Goal: Task Accomplishment & Management: Manage account settings

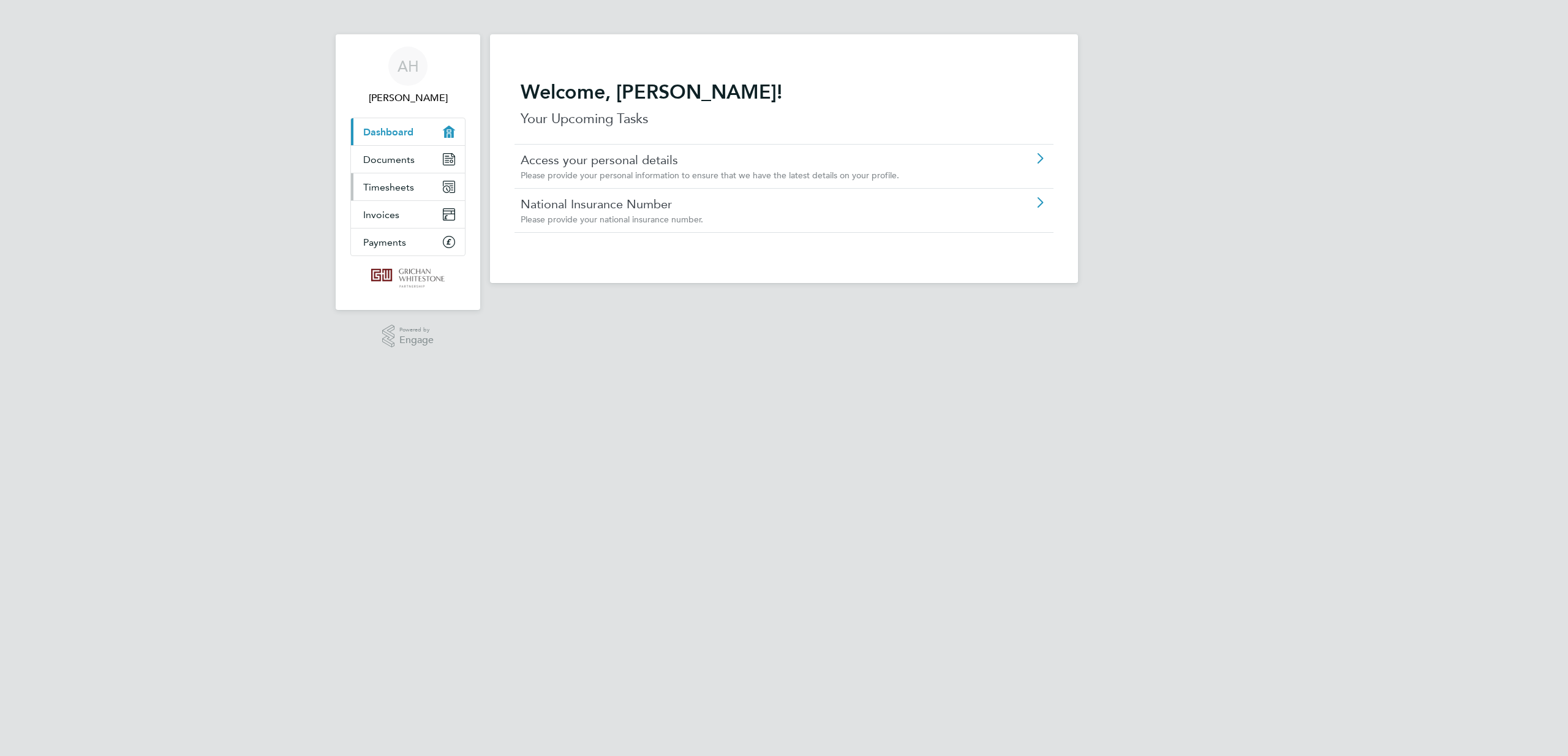
click at [363, 193] on span "Timesheets" at bounding box center [388, 187] width 51 height 12
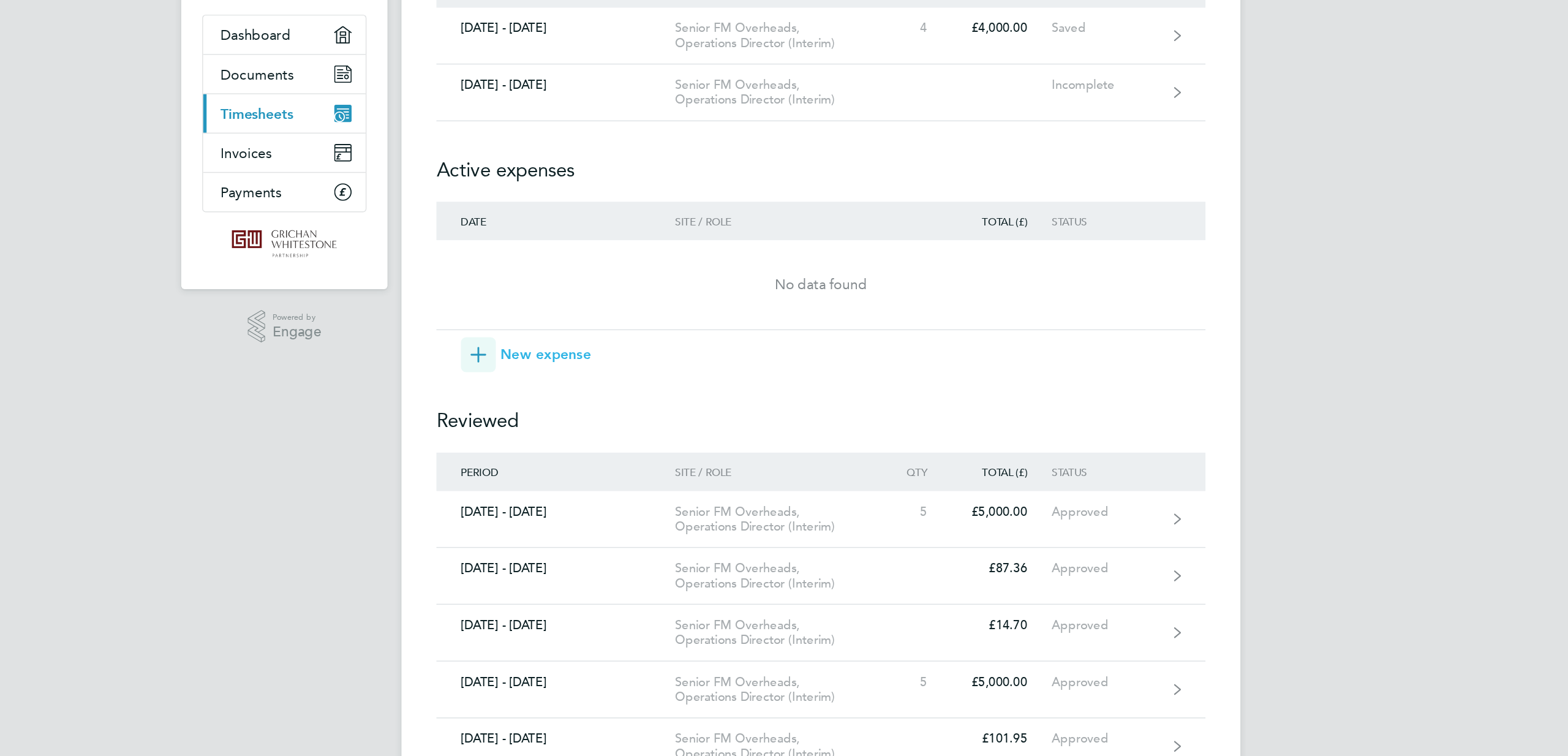
click at [560, 348] on span "New expense" at bounding box center [591, 355] width 63 height 15
click at [532, 344] on span "button" at bounding box center [544, 355] width 24 height 24
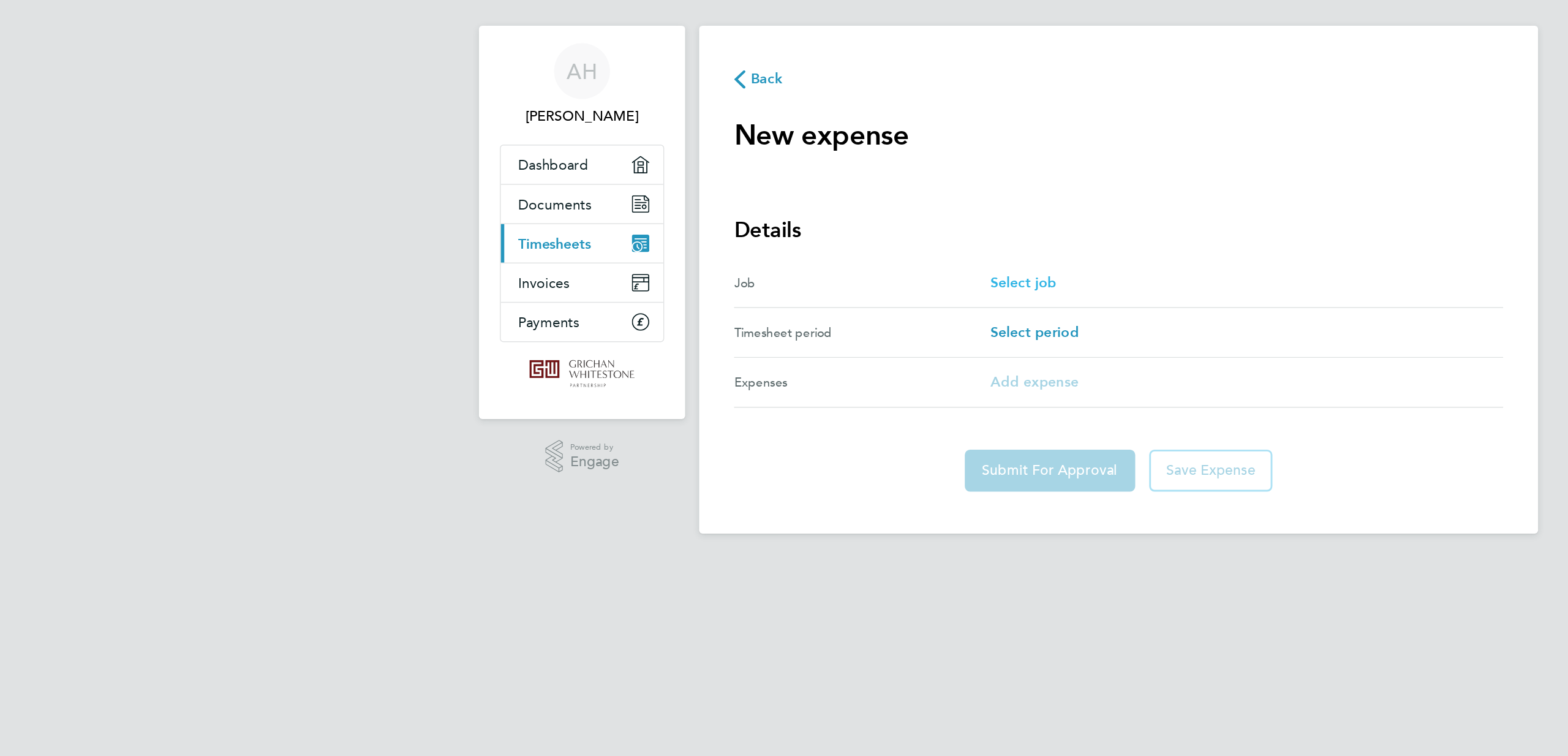
click at [719, 220] on span "Select job" at bounding box center [717, 214] width 47 height 12
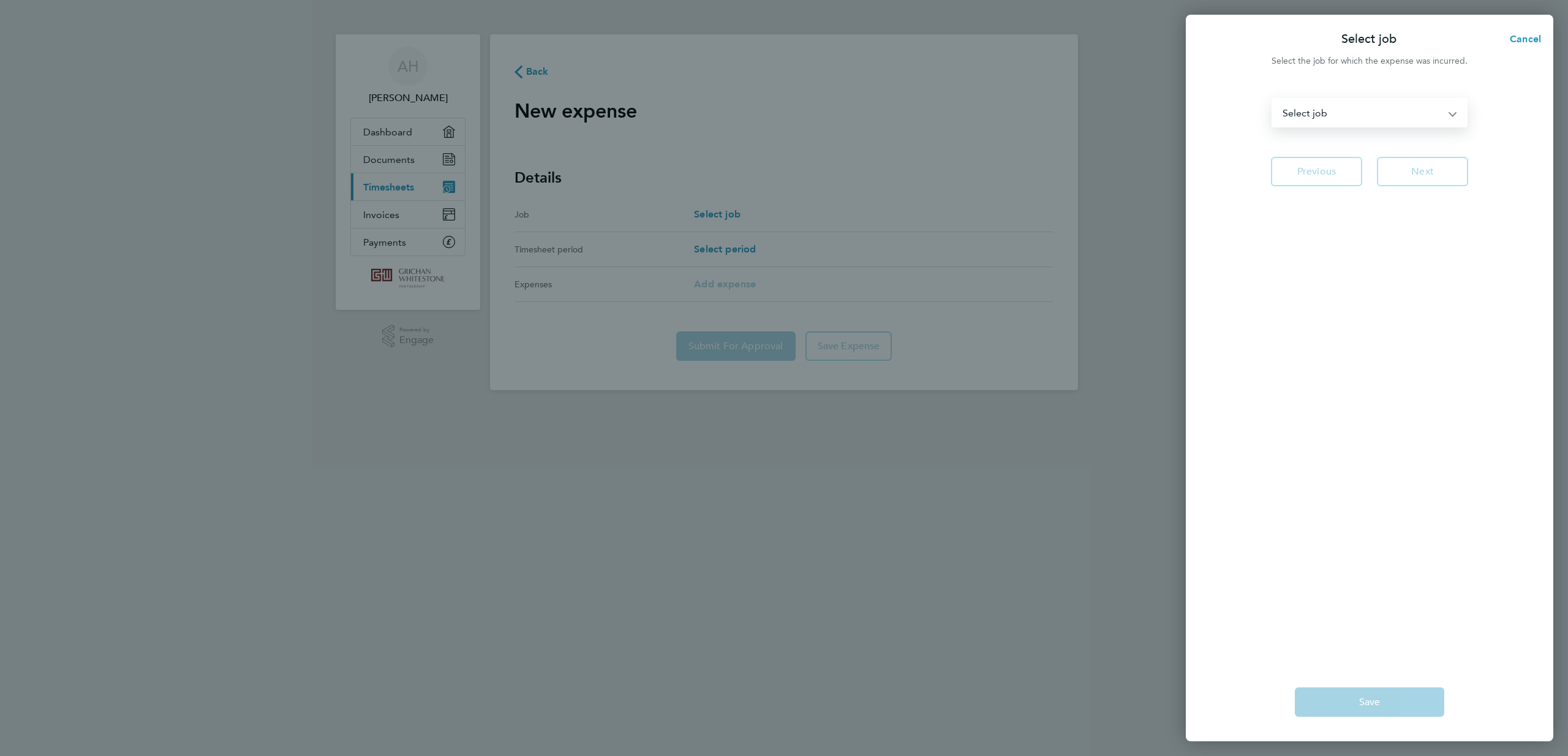
select select "180652"
click at [1430, 178] on span "Next" at bounding box center [1422, 171] width 23 height 13
select select "92: Object"
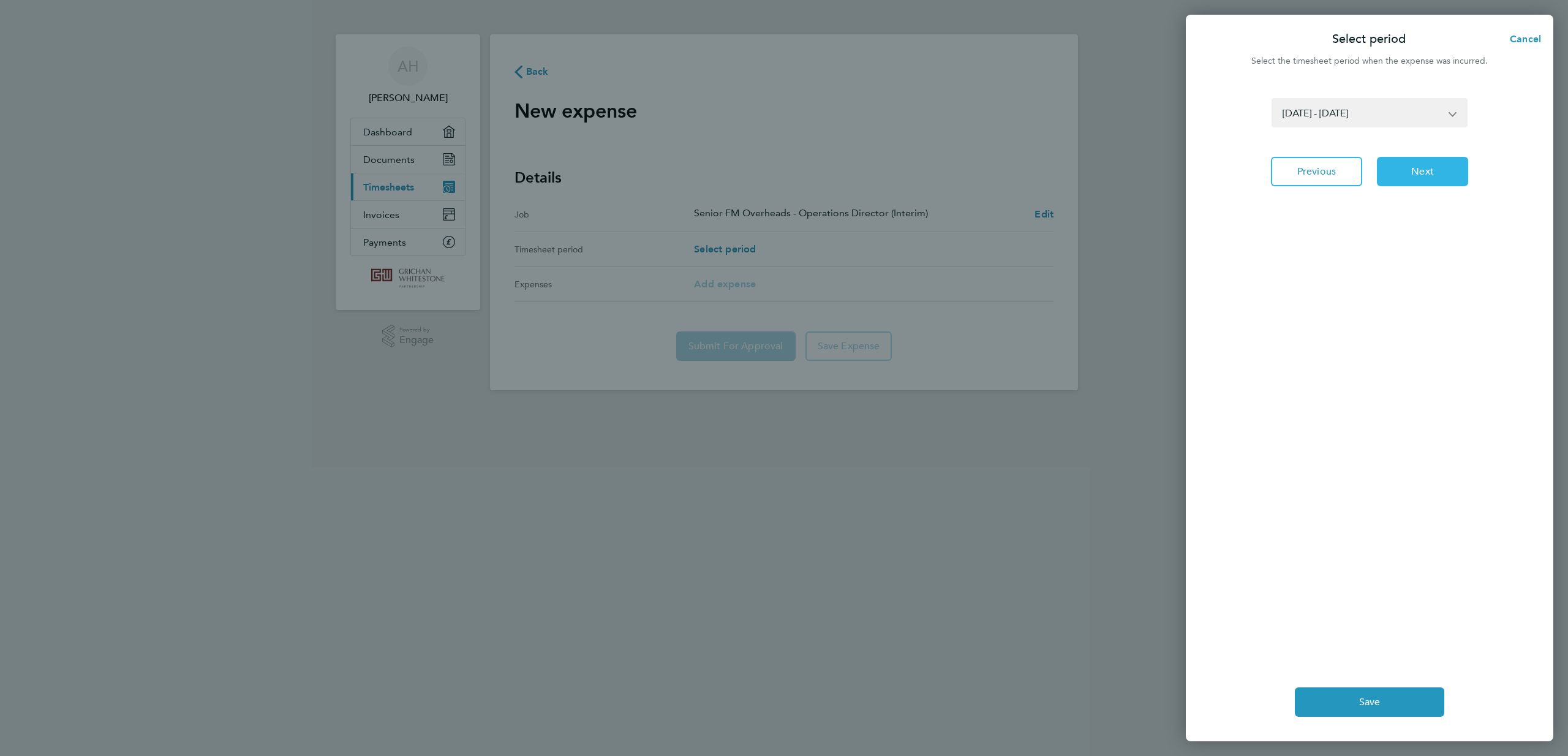
click at [1420, 178] on span "Next" at bounding box center [1422, 171] width 23 height 13
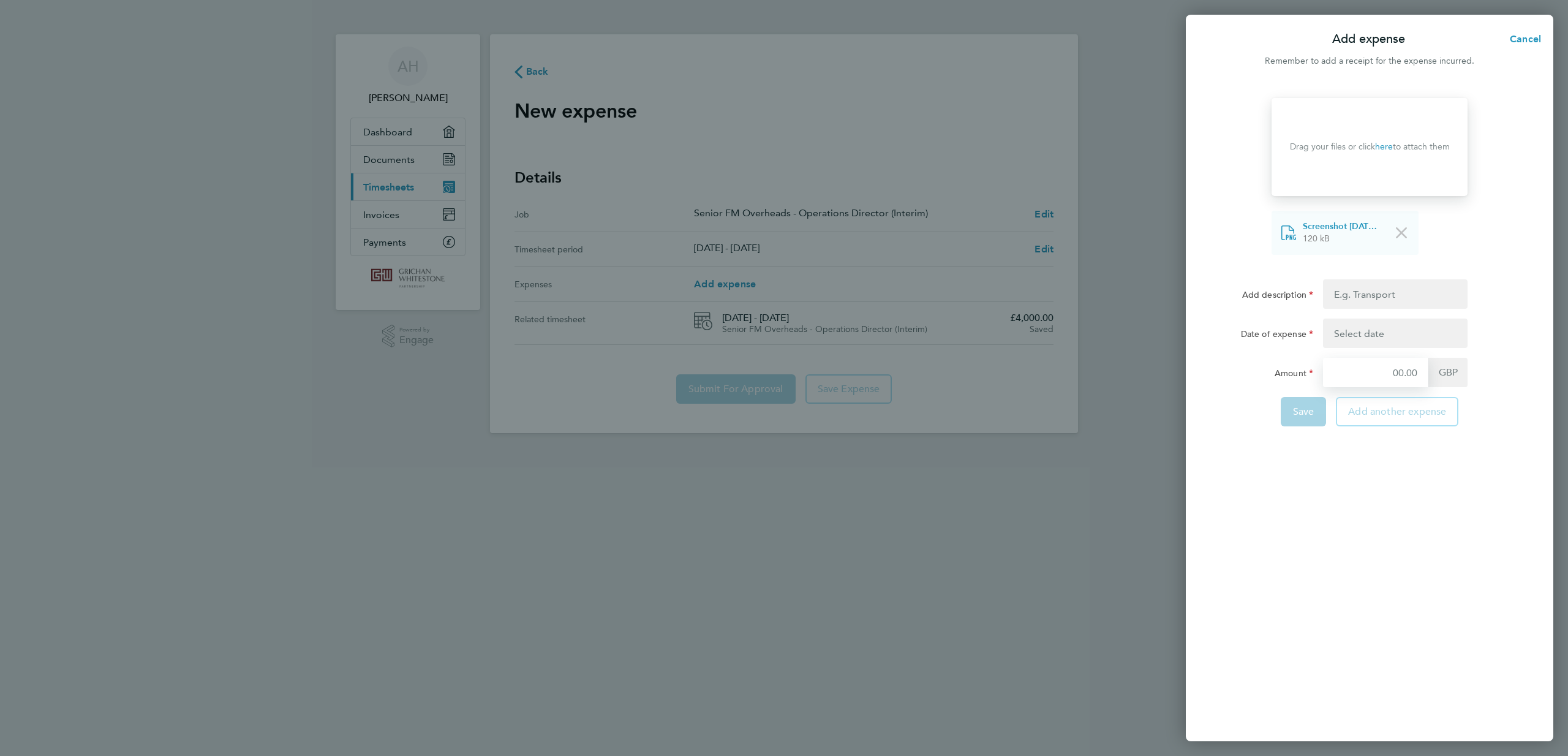
click at [1374, 387] on input "Amount" at bounding box center [1376, 372] width 105 height 29
type input "16.50"
click at [1376, 348] on button "button" at bounding box center [1395, 333] width 144 height 29
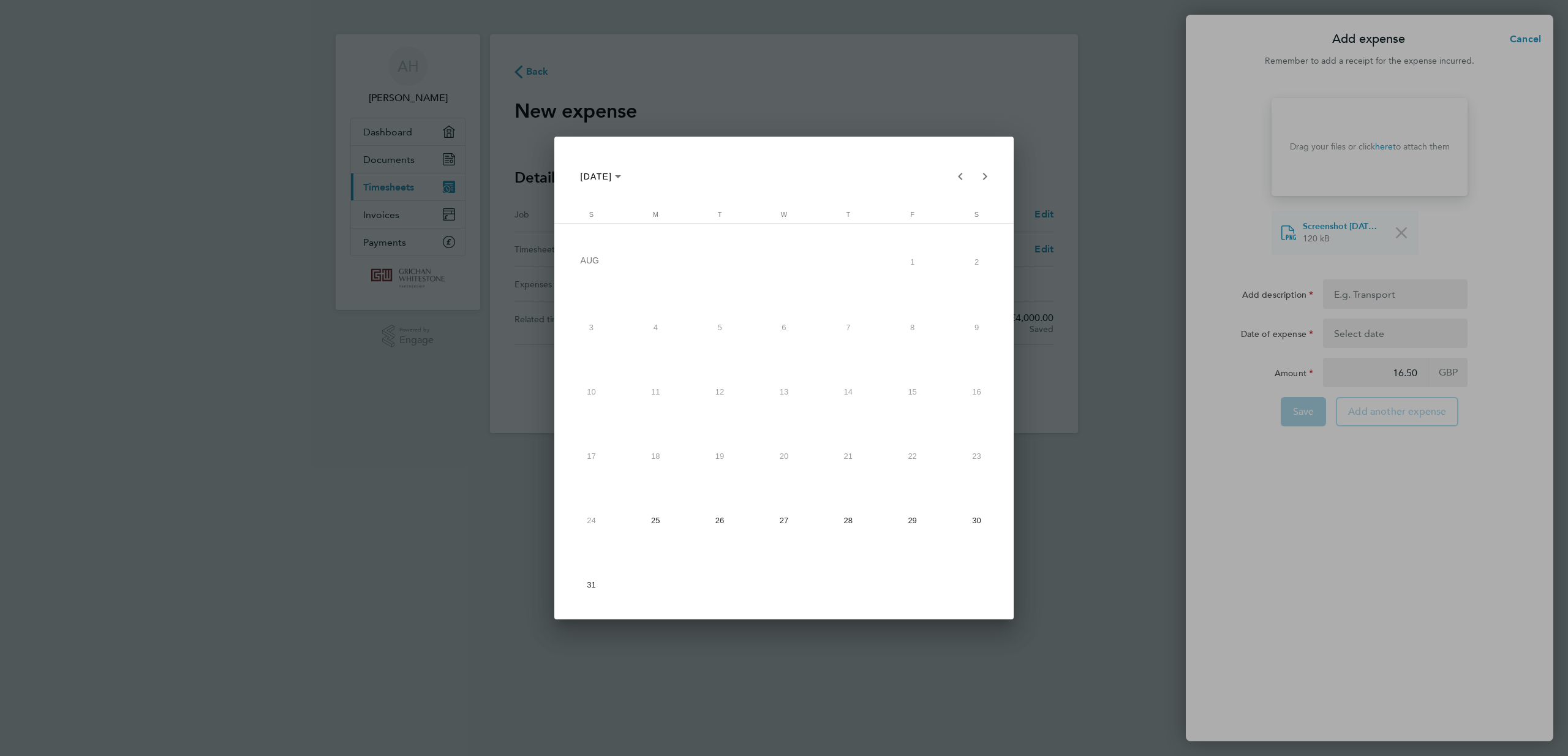
click at [920, 518] on span "29" at bounding box center [912, 520] width 58 height 58
type input "[DATE]"
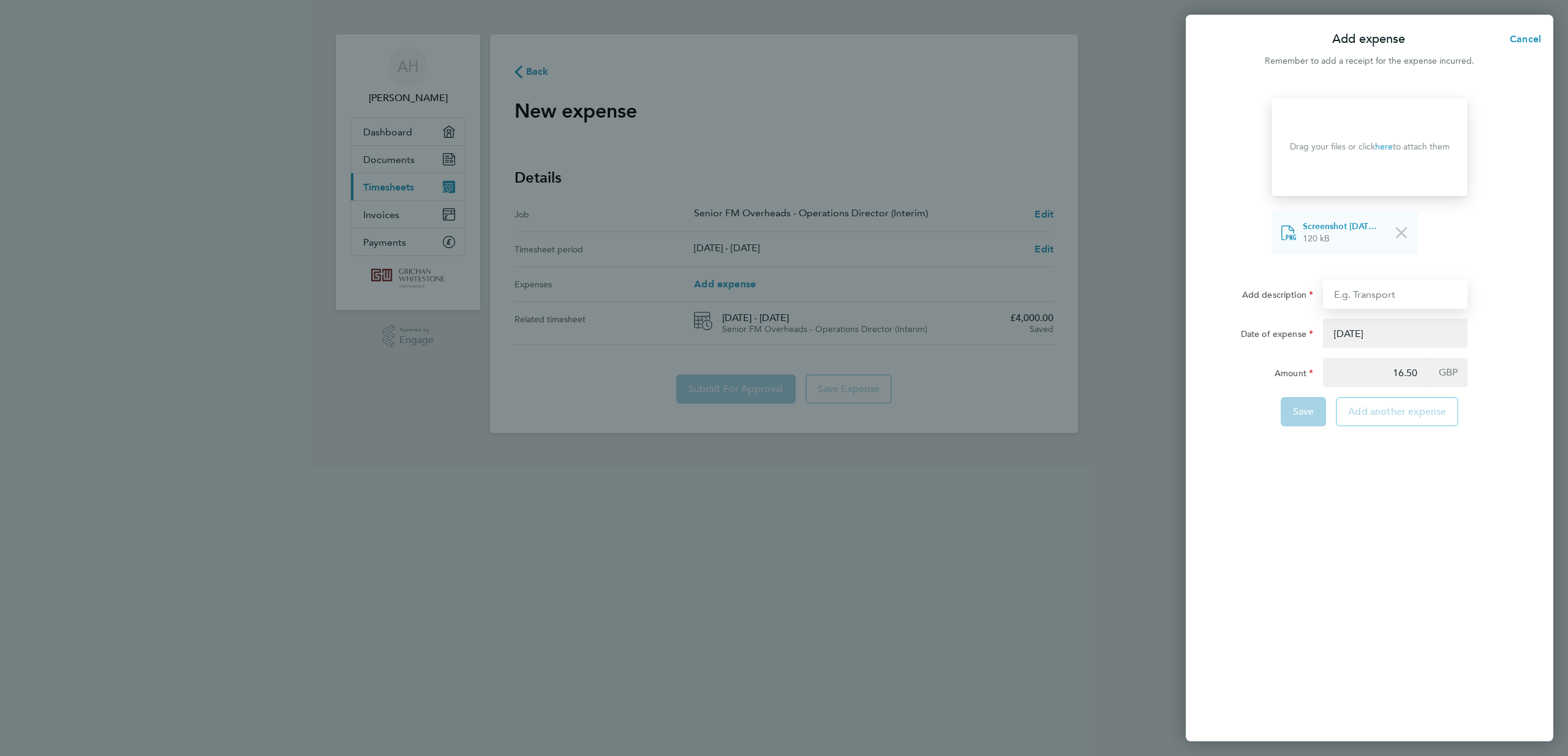
click at [1372, 307] on input "Add description" at bounding box center [1395, 294] width 144 height 29
type input "Tube to Liftco + [GEOGRAPHIC_DATA] meeting"
click at [1356, 585] on div "Drop your files here Supported files: JPG, JPEG, PNG or PDF Drag your files or …" at bounding box center [1369, 412] width 367 height 658
click at [1293, 418] on span "Save" at bounding box center [1304, 412] width 22 height 13
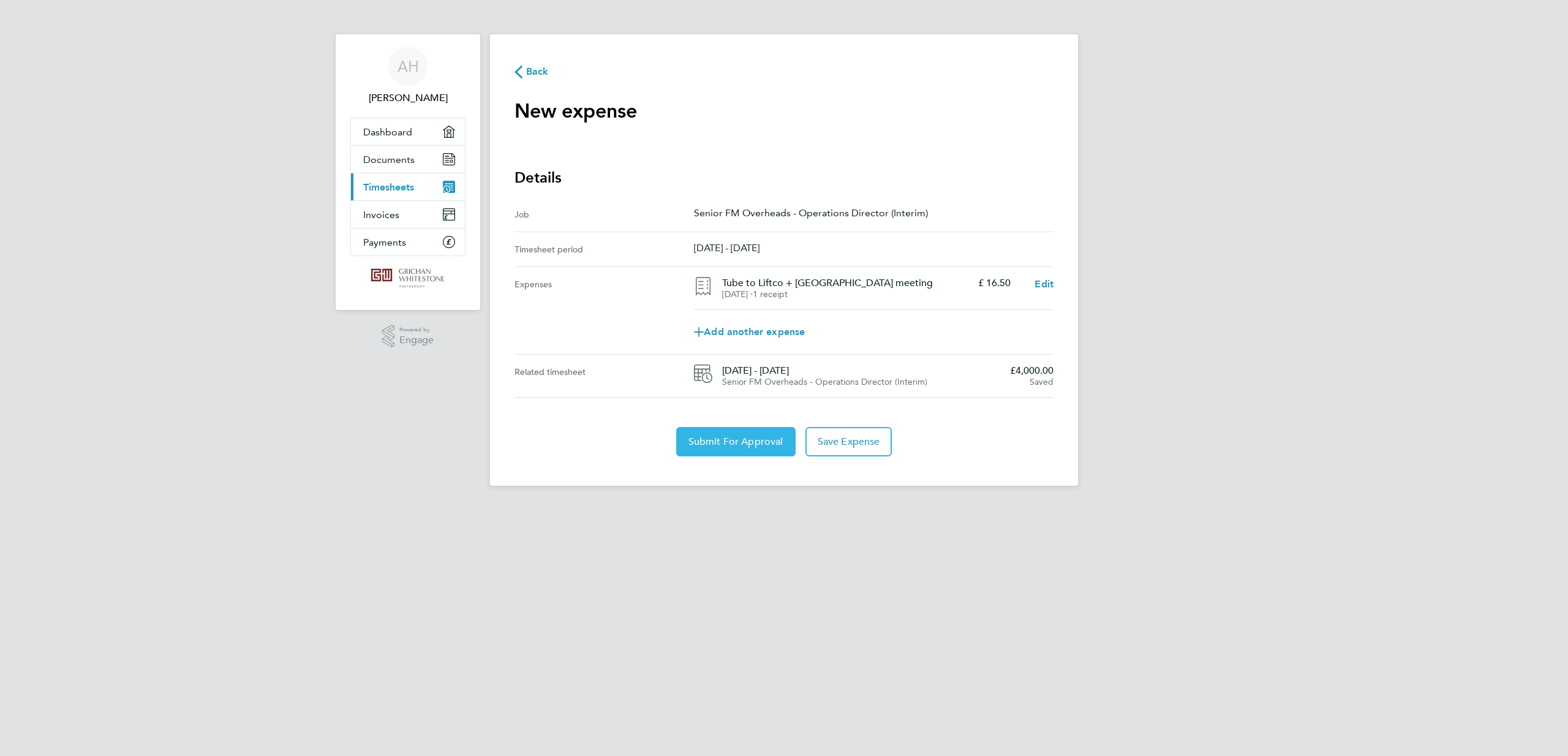
click at [718, 448] on span "Submit For Approval" at bounding box center [736, 442] width 95 height 13
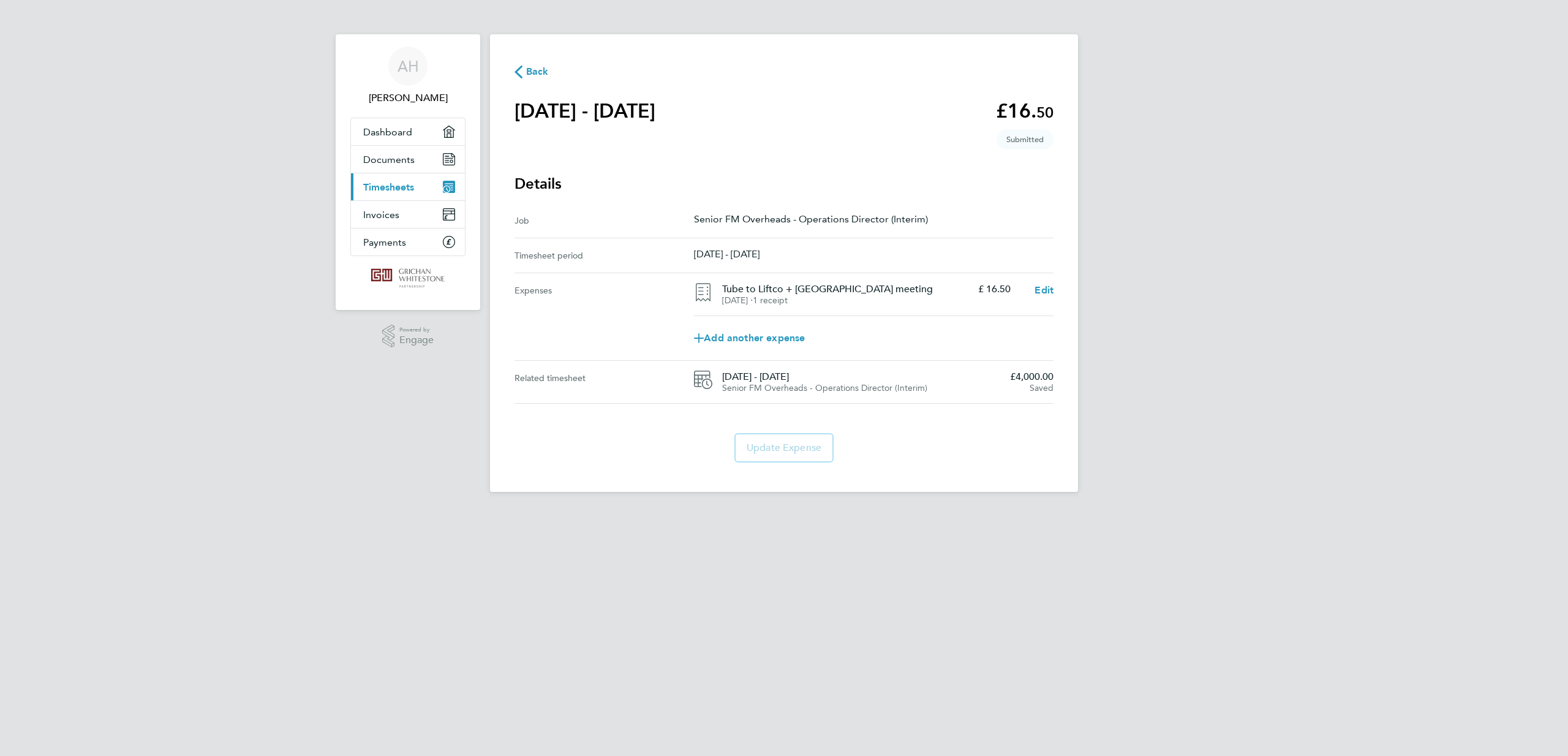
click at [535, 79] on span "Back" at bounding box center [537, 71] width 23 height 15
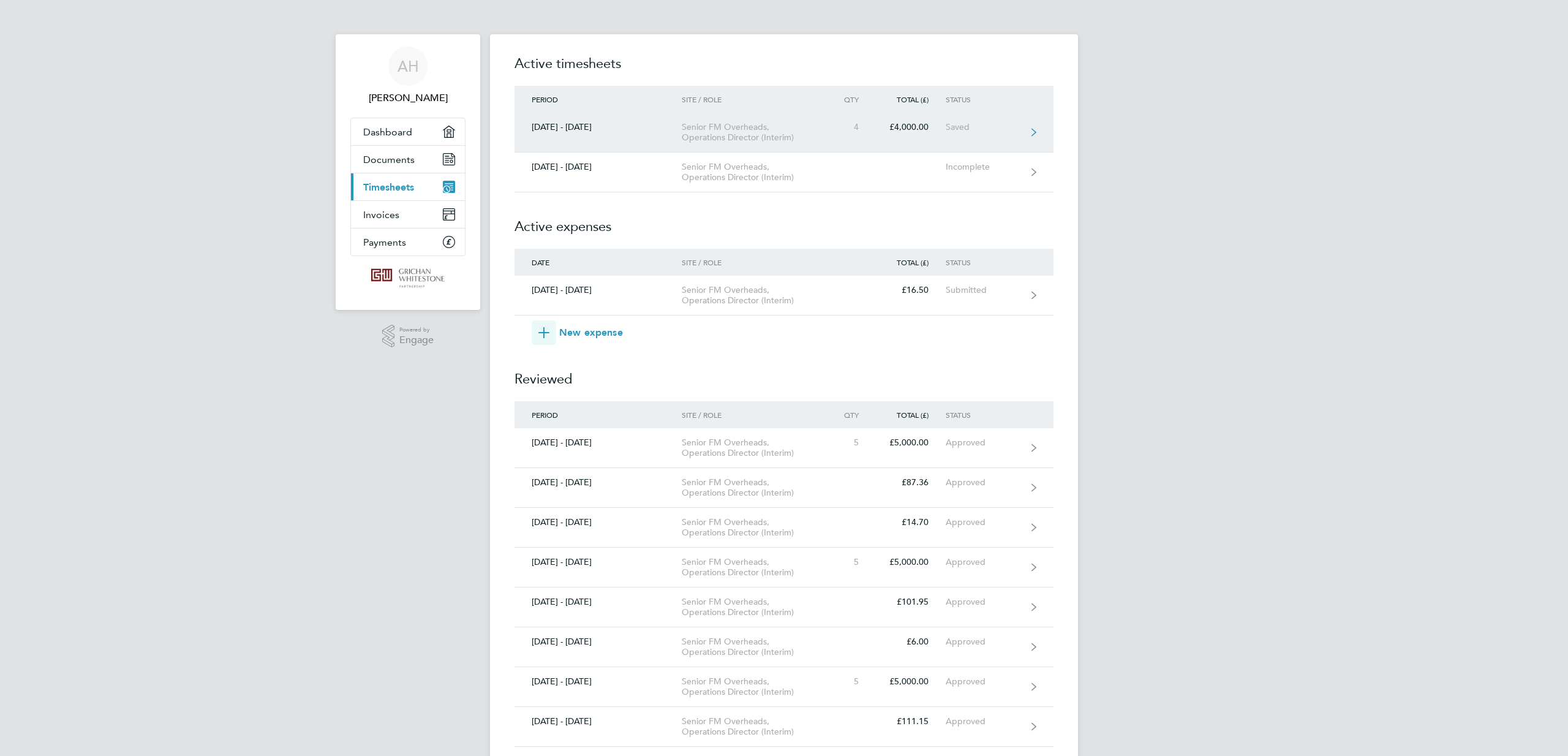
click at [767, 142] on div "Senior FM Overheads, Operations Director (Interim)" at bounding box center [751, 132] width 140 height 21
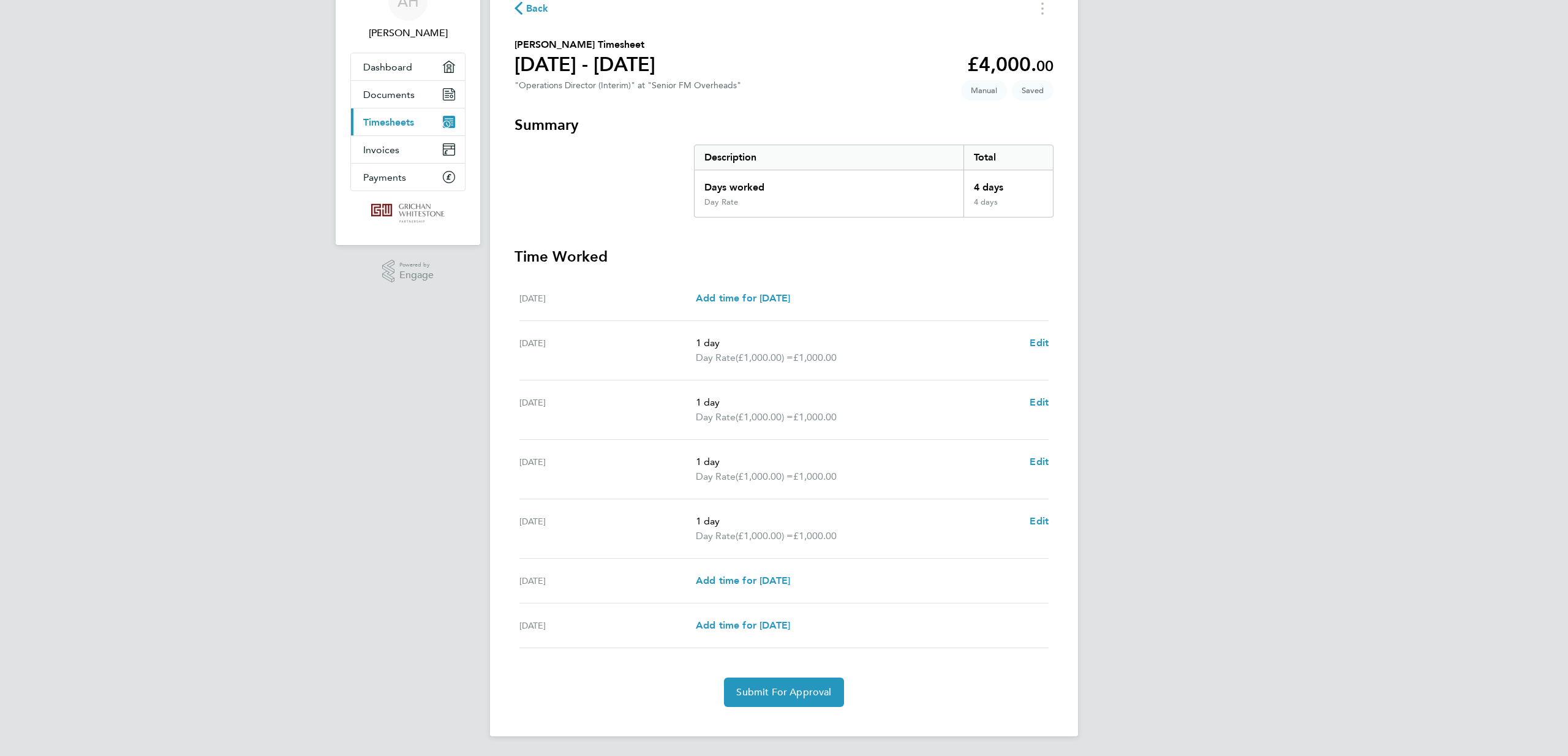
scroll to position [163, 0]
click at [758, 686] on span "Submit For Approval" at bounding box center [784, 693] width 95 height 13
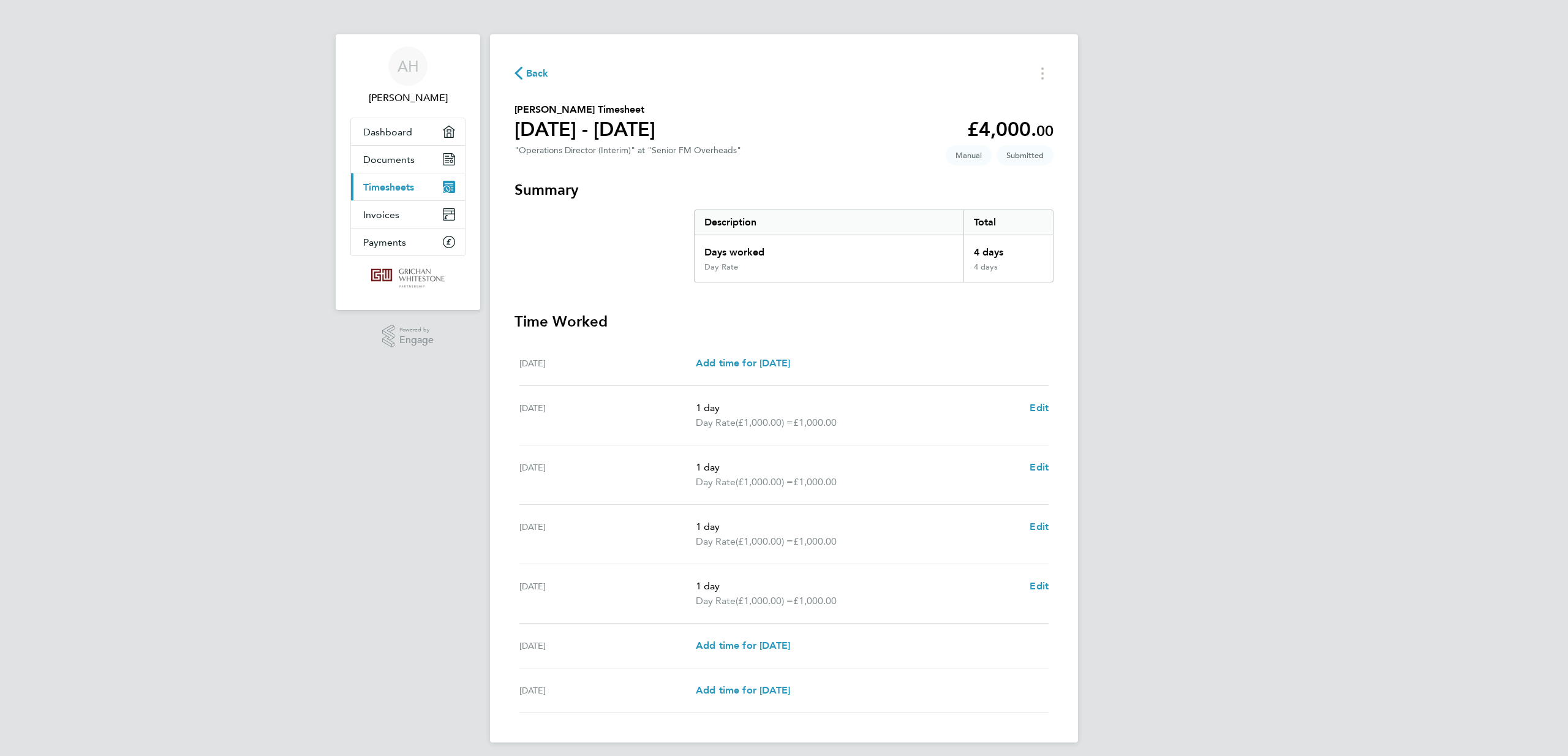
scroll to position [0, 0]
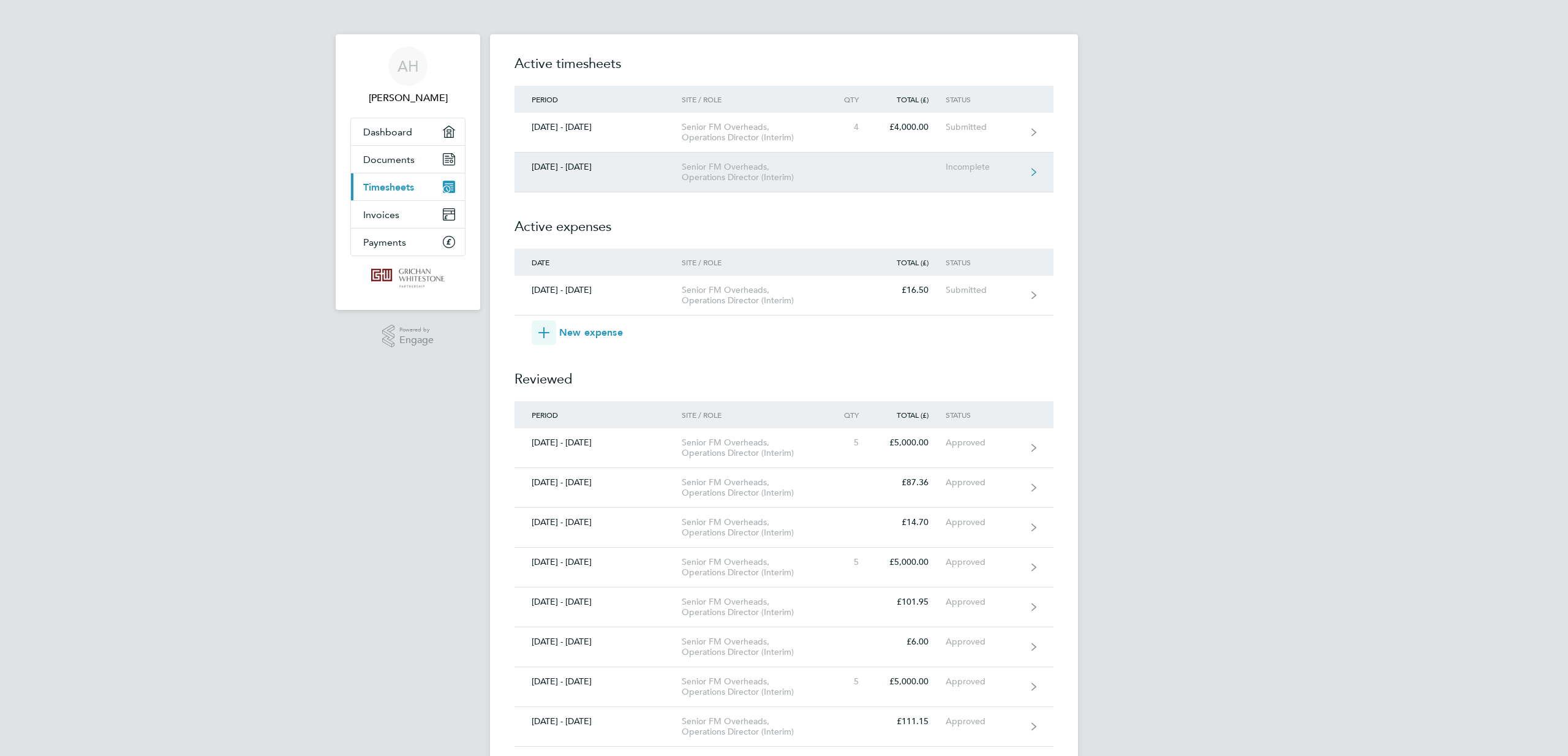
click at [785, 183] on div "Senior FM Overheads, Operations Director (Interim)" at bounding box center [751, 172] width 140 height 21
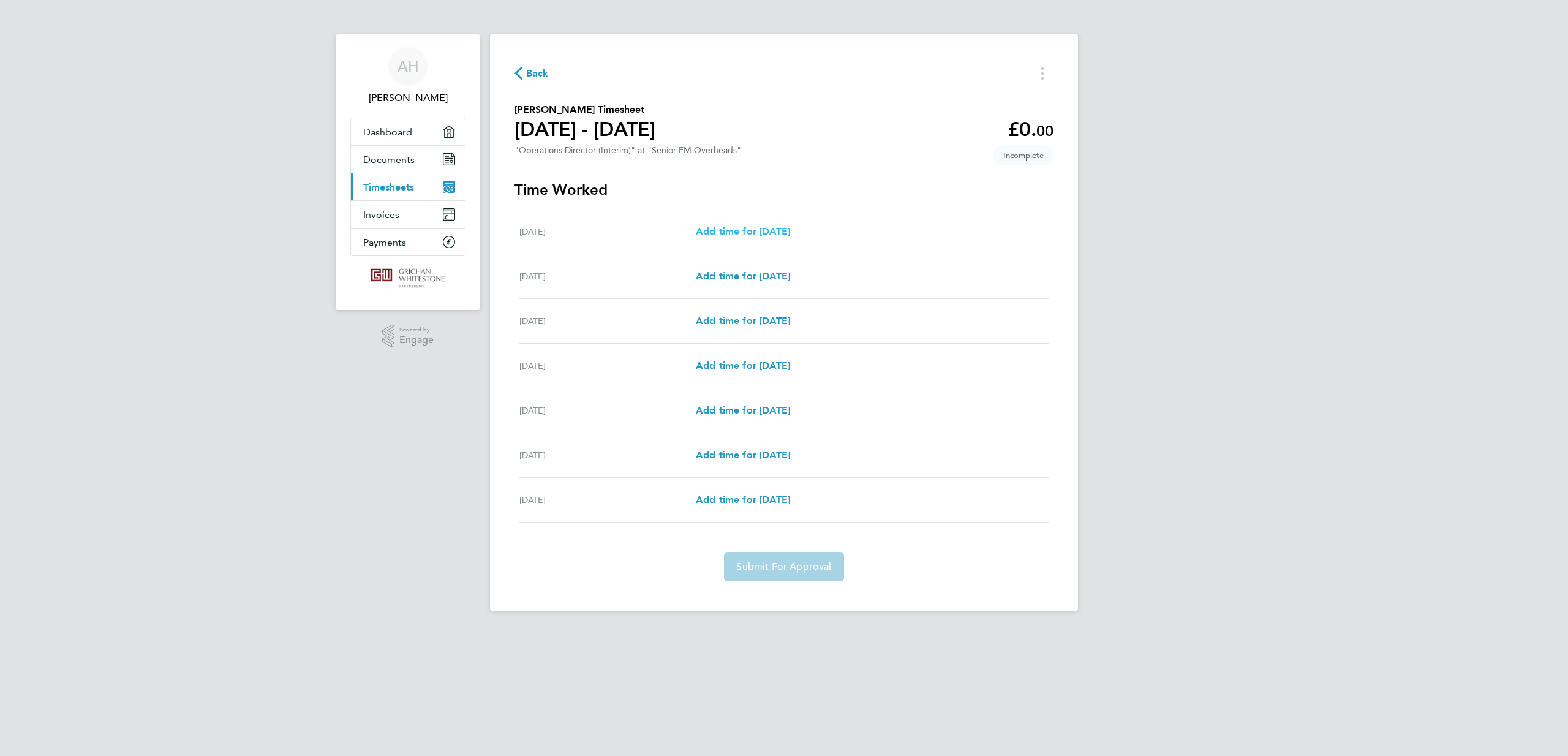
click at [781, 237] on span "Add time for [DATE]" at bounding box center [743, 231] width 94 height 12
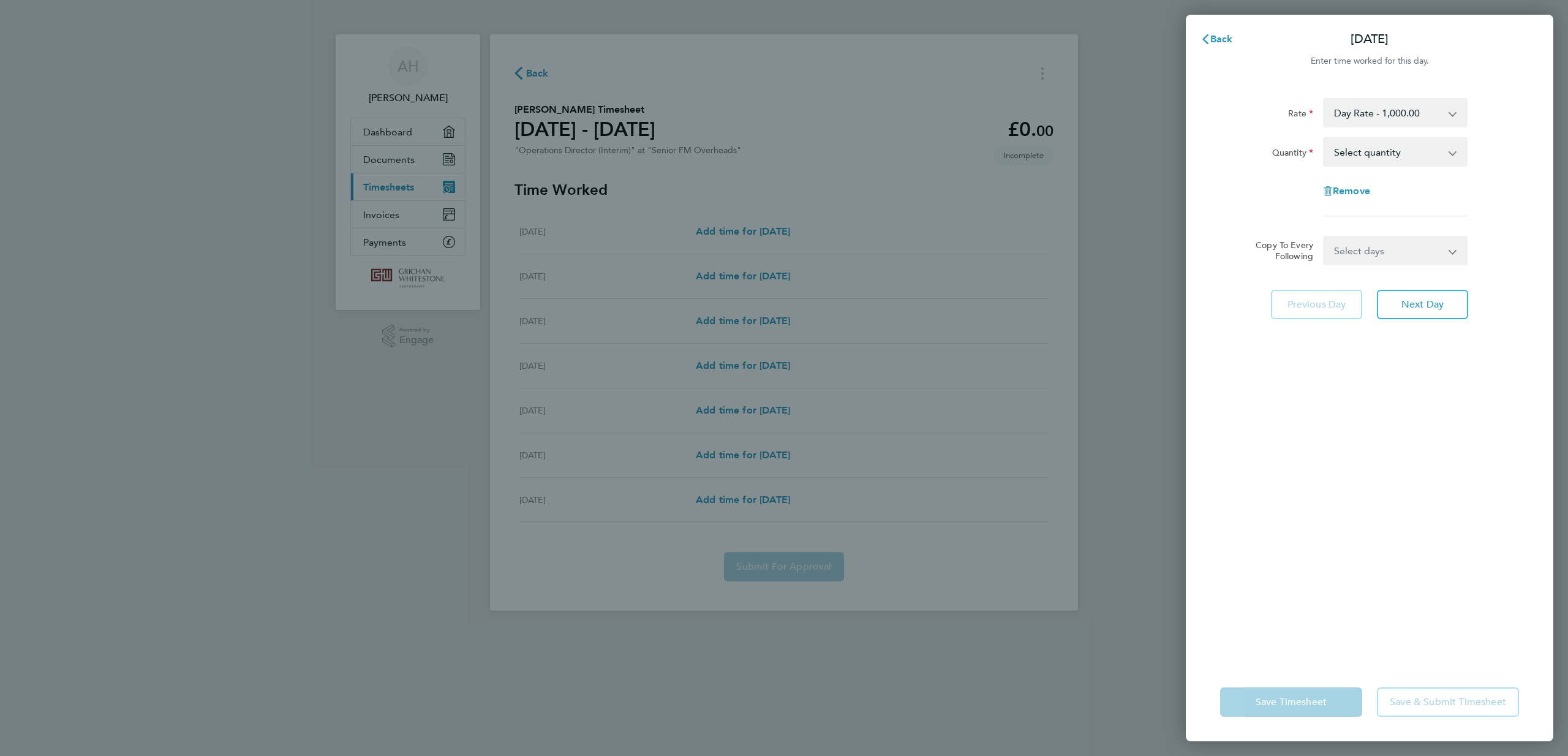
click at [1452, 165] on app-icon-cross-button at bounding box center [1459, 152] width 15 height 27
select select "1"
select select "WEEKDAY"
select select "[DATE]"
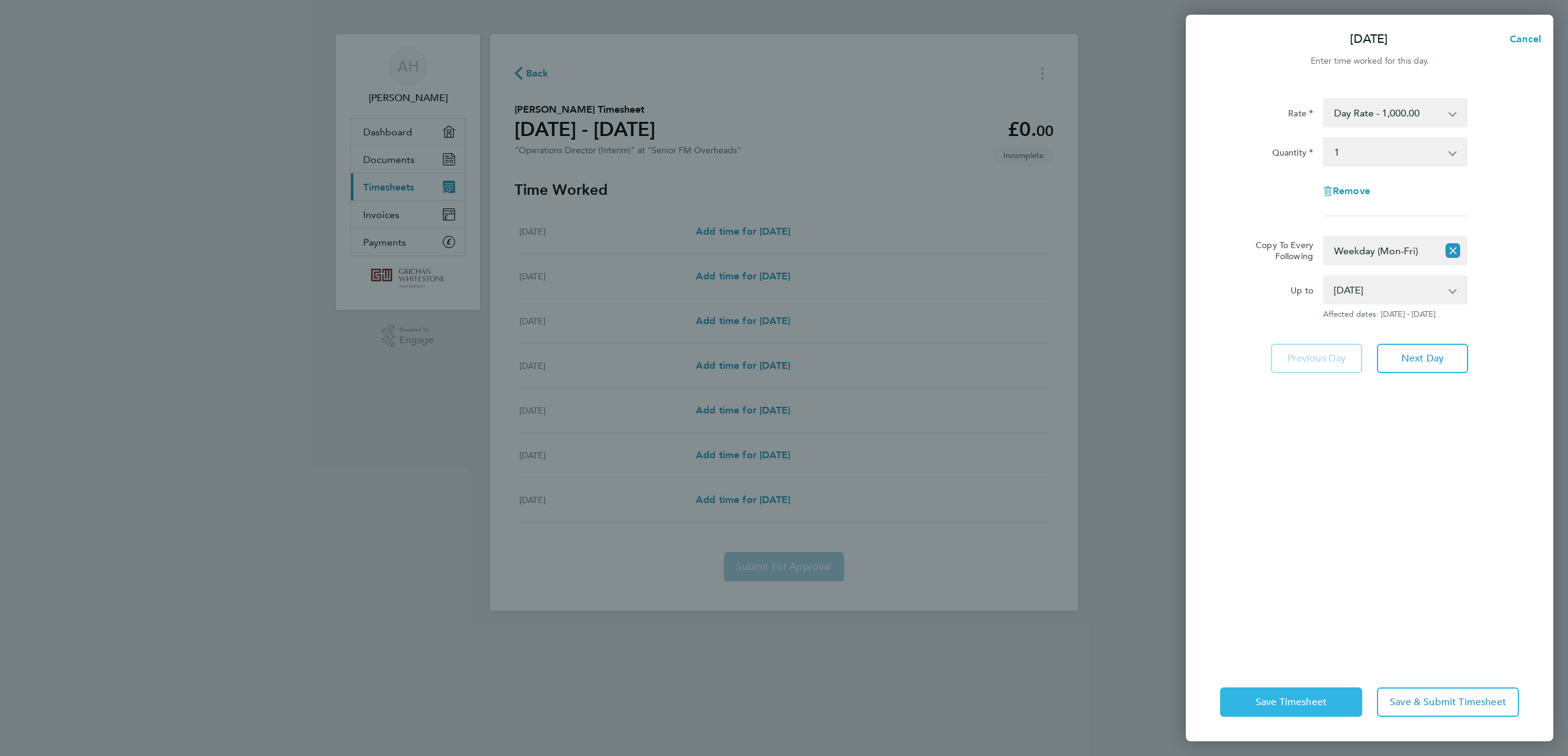
click at [1283, 696] on span "Save Timesheet" at bounding box center [1291, 702] width 71 height 13
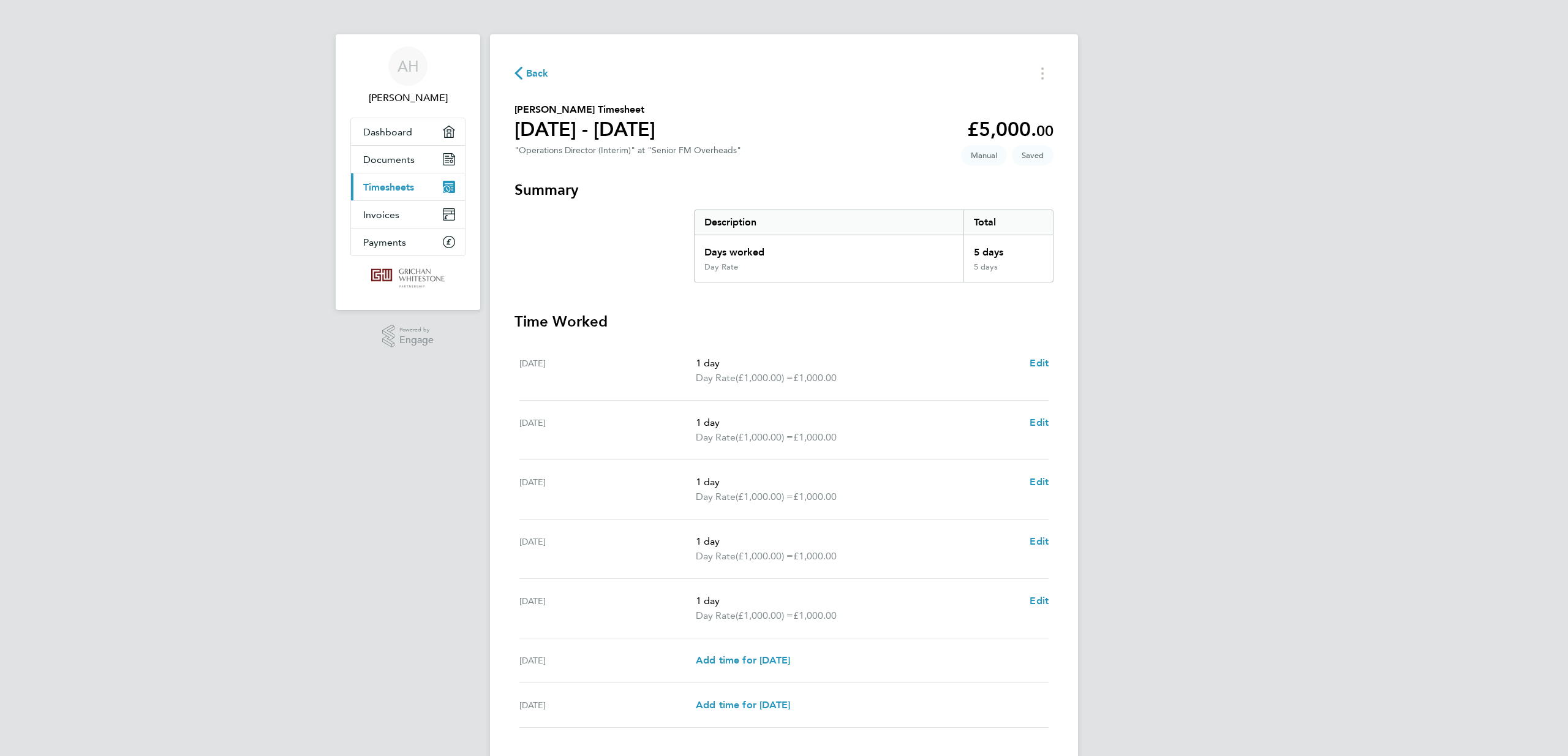
click at [538, 81] on span "Back" at bounding box center [537, 73] width 23 height 15
